Goal: Information Seeking & Learning: Understand process/instructions

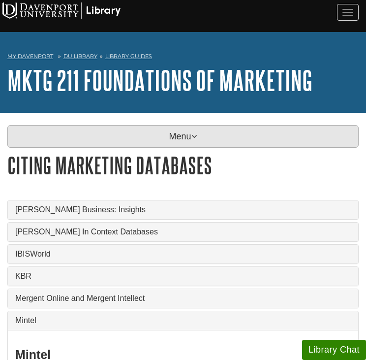
click at [104, 133] on p "Menu" at bounding box center [183, 136] width 352 height 23
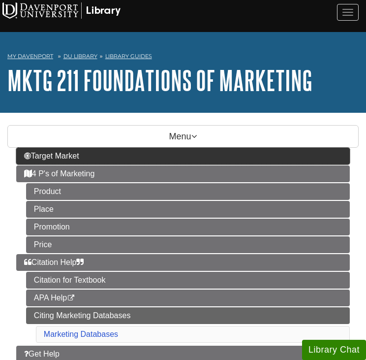
click at [94, 152] on link "Target Market" at bounding box center [183, 156] width 334 height 17
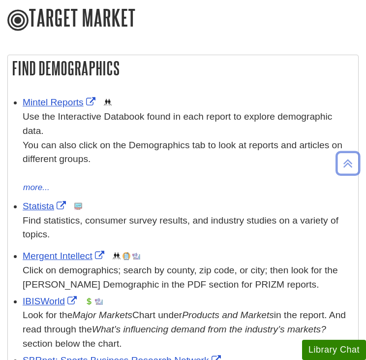
scroll to position [296, 0]
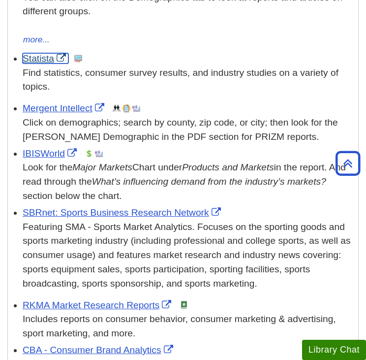
click at [36, 61] on link "Statista" at bounding box center [46, 58] width 46 height 10
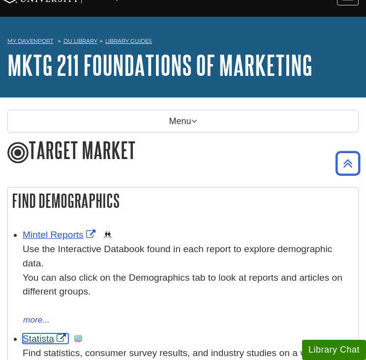
scroll to position [0, 0]
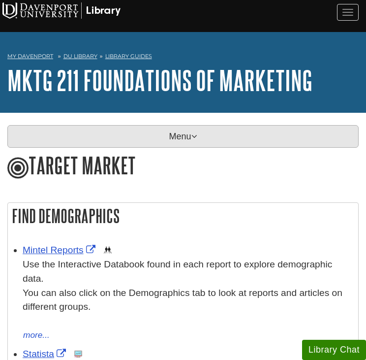
click at [132, 145] on p "Menu" at bounding box center [183, 136] width 352 height 23
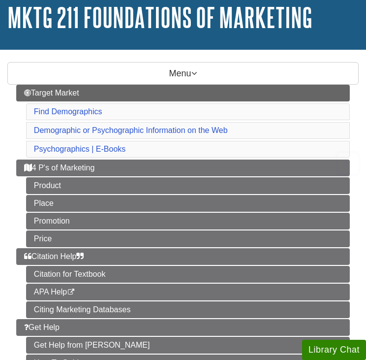
scroll to position [148, 0]
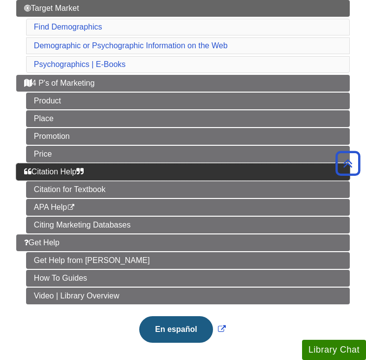
click at [95, 167] on link "Citation Help" at bounding box center [183, 172] width 334 height 17
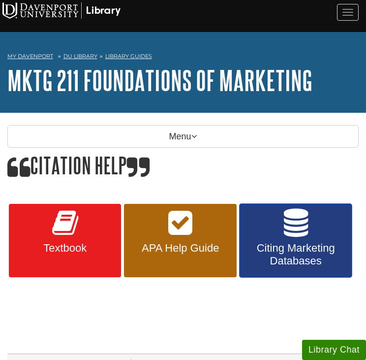
click at [274, 230] on link "Citing Marketing Databases" at bounding box center [296, 241] width 112 height 74
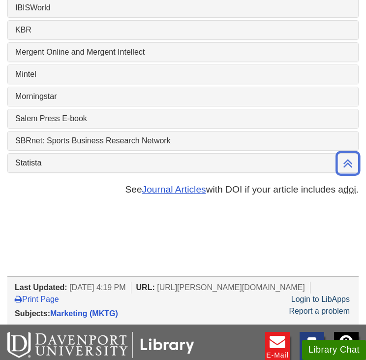
scroll to position [99, 0]
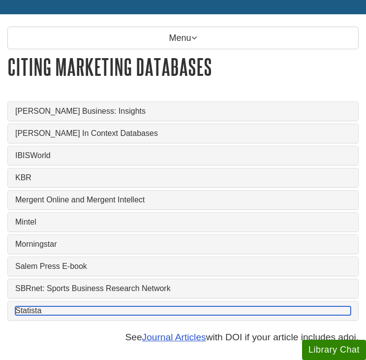
click at [28, 315] on link "Statista" at bounding box center [183, 310] width 336 height 9
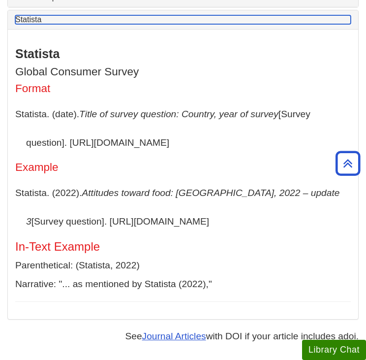
scroll to position [389, 0]
